Goal: Task Accomplishment & Management: Manage account settings

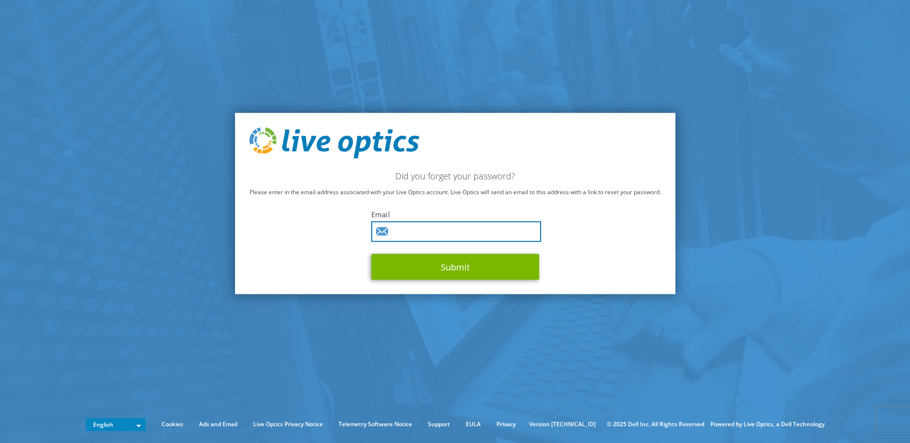
click at [400, 234] on input "text" at bounding box center [456, 232] width 170 height 21
type input "t.korczinski@palm.de"
click at [371, 254] on button "Submit" at bounding box center [455, 267] width 168 height 26
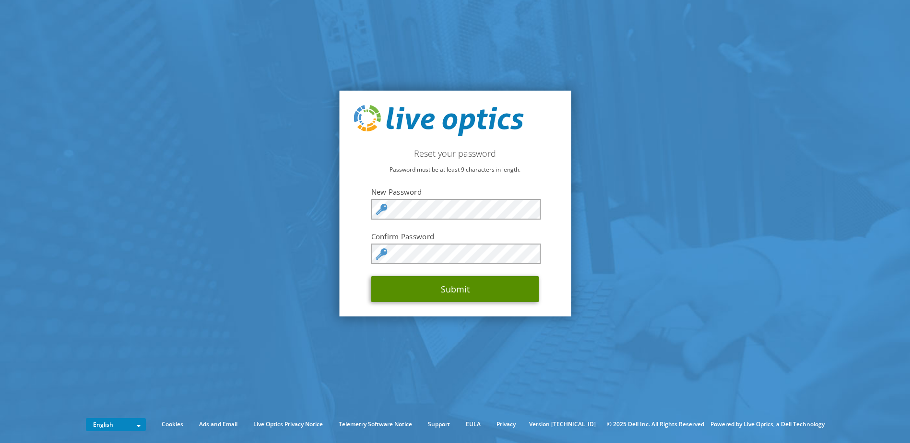
click at [414, 291] on button "Submit" at bounding box center [455, 289] width 168 height 26
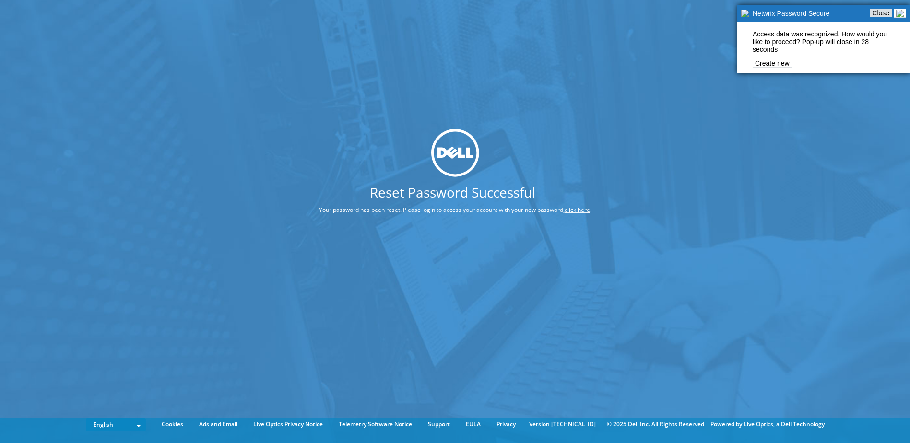
click at [882, 13] on link "Close" at bounding box center [880, 13] width 22 height 9
